Goal: Task Accomplishment & Management: Manage account settings

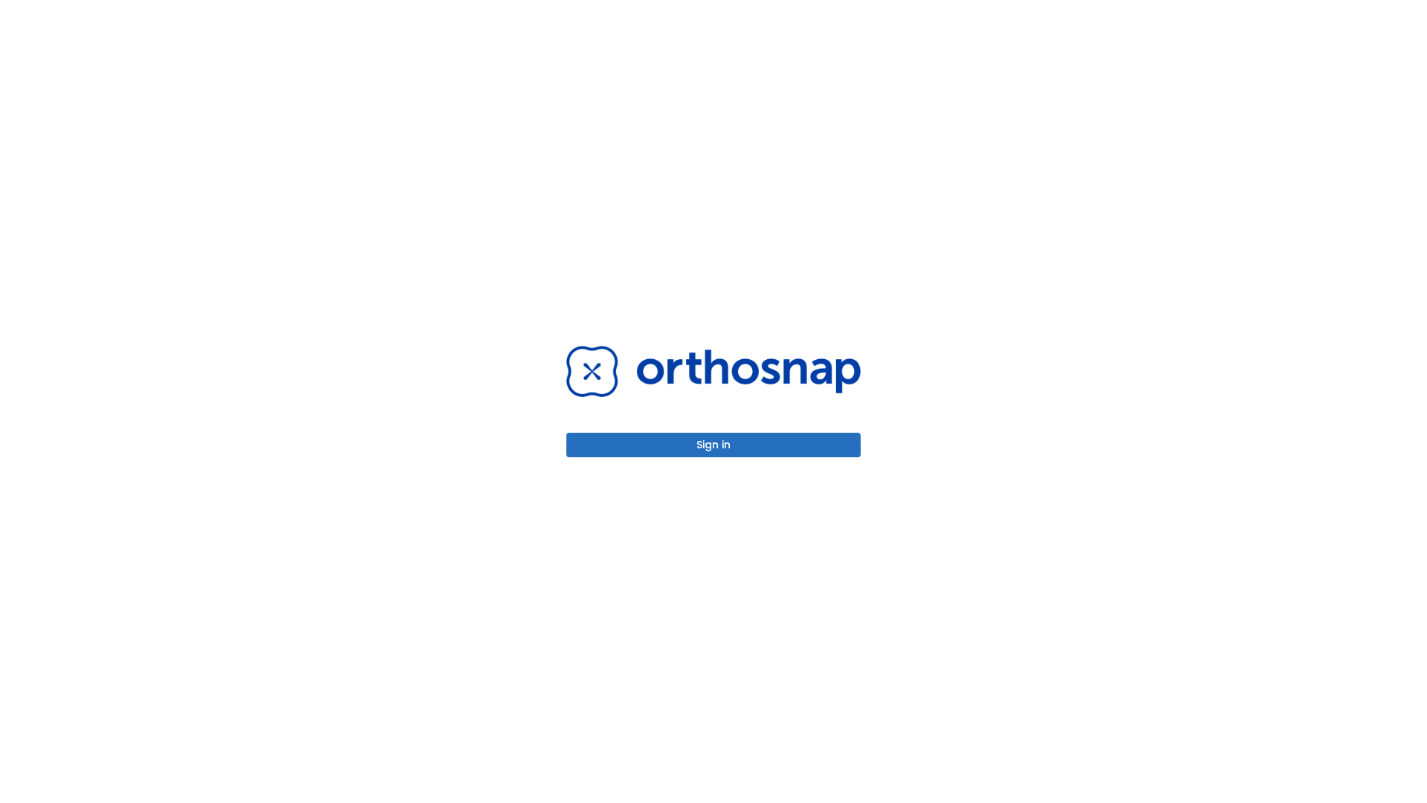
click at [714, 445] on button "Sign in" at bounding box center [713, 445] width 294 height 25
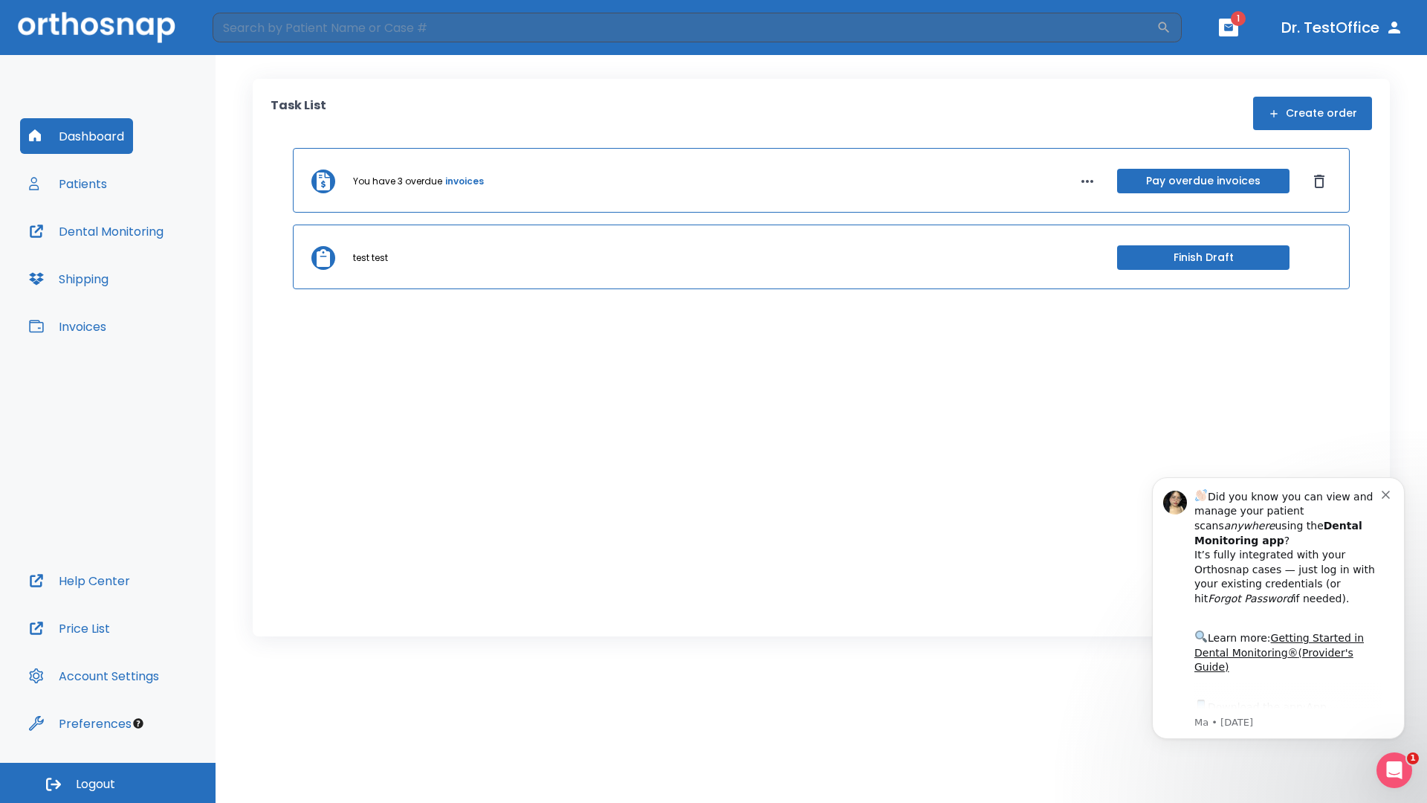
click at [108, 783] on span "Logout" at bounding box center [95, 784] width 39 height 16
